Goal: Answer question/provide support: Share knowledge or assist other users

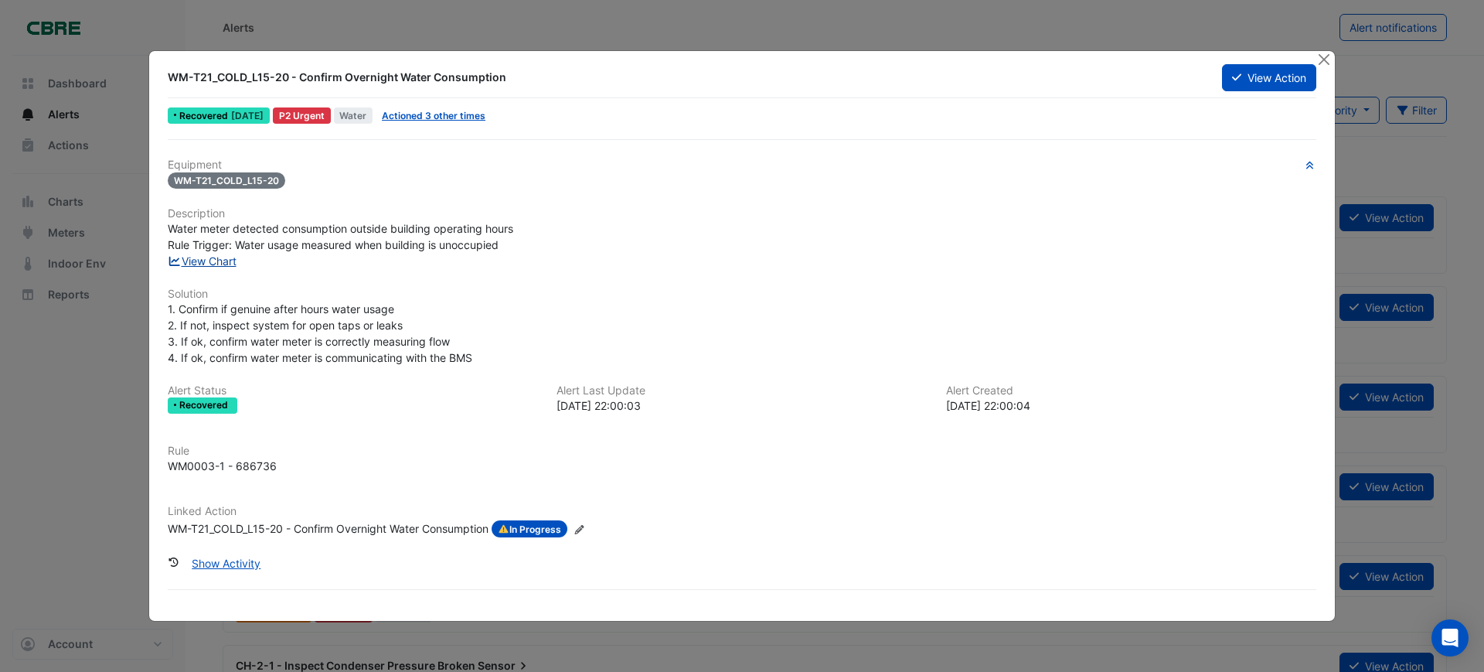
click at [210, 266] on link "View Chart" at bounding box center [202, 260] width 69 height 13
click at [1257, 87] on button "View Action" at bounding box center [1269, 77] width 94 height 27
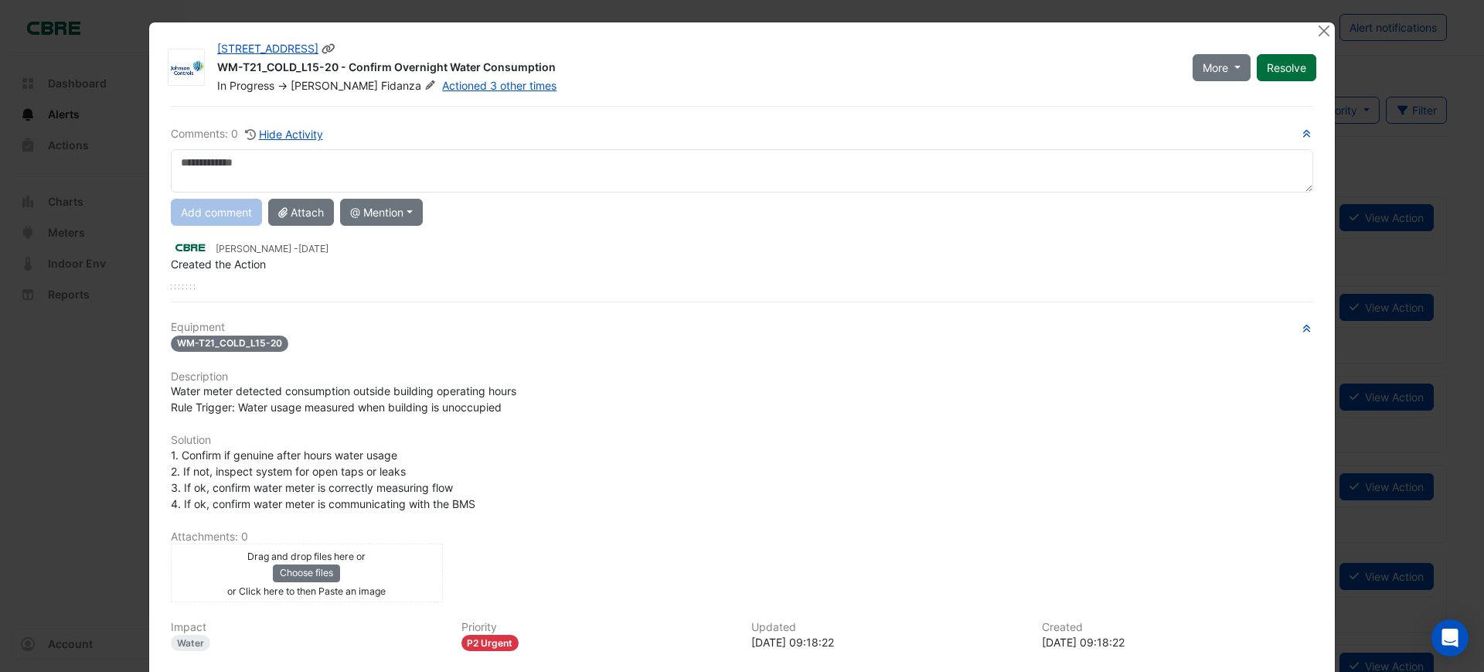
click at [1279, 72] on button "Resolve" at bounding box center [1286, 67] width 60 height 27
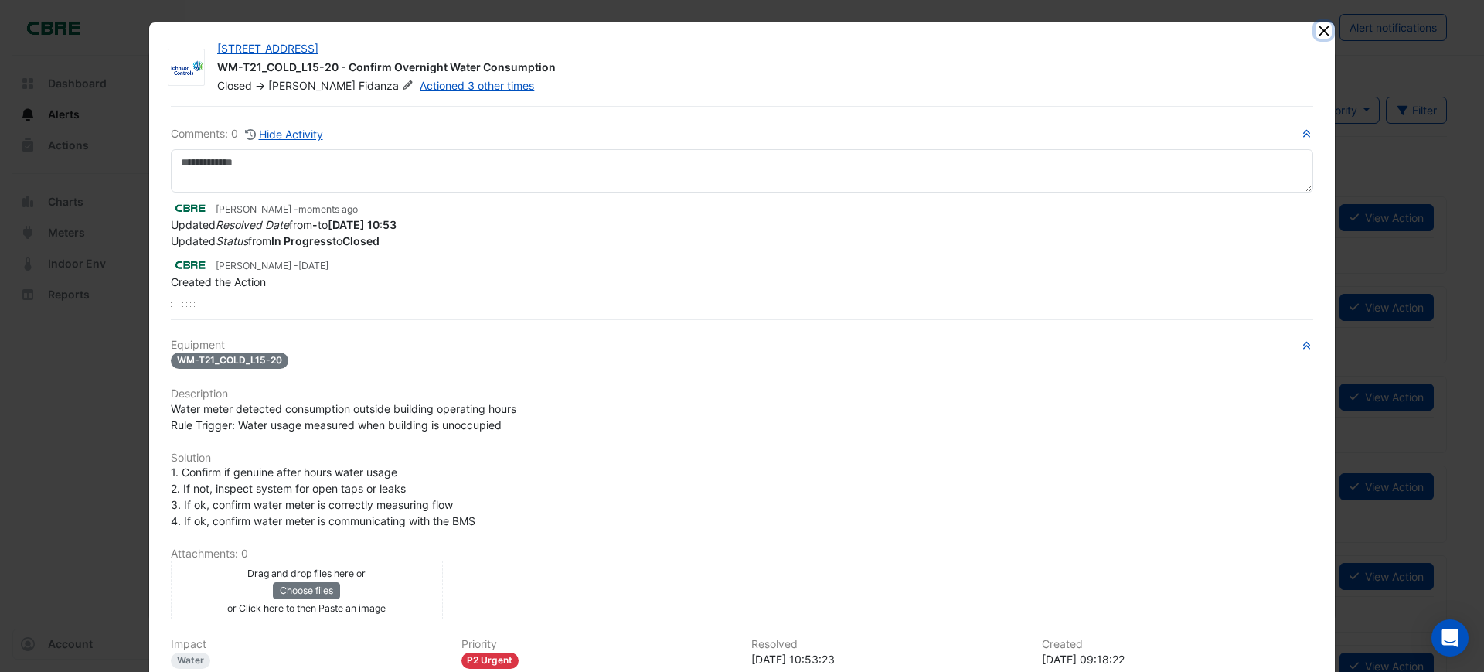
click at [1320, 28] on button "Close" at bounding box center [1323, 30] width 16 height 16
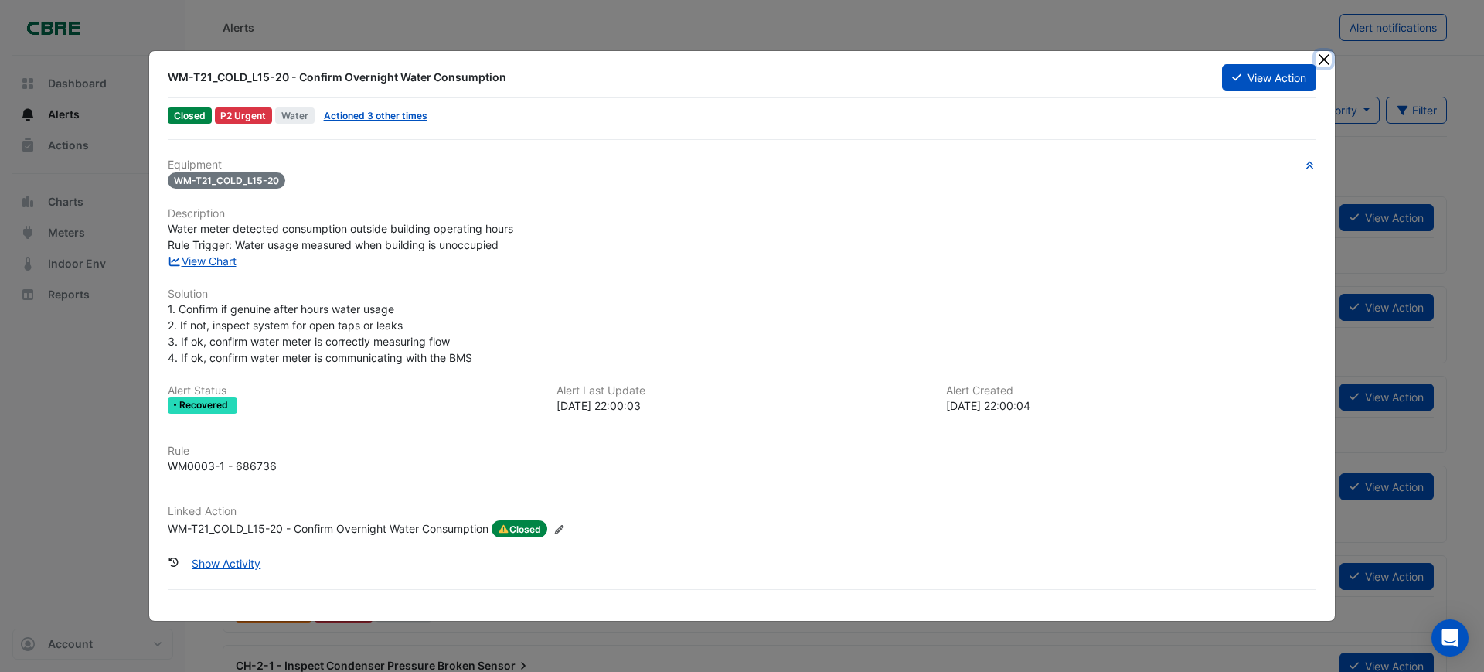
click at [1325, 60] on button "Close" at bounding box center [1323, 59] width 16 height 16
